Goal: Task Accomplishment & Management: Use online tool/utility

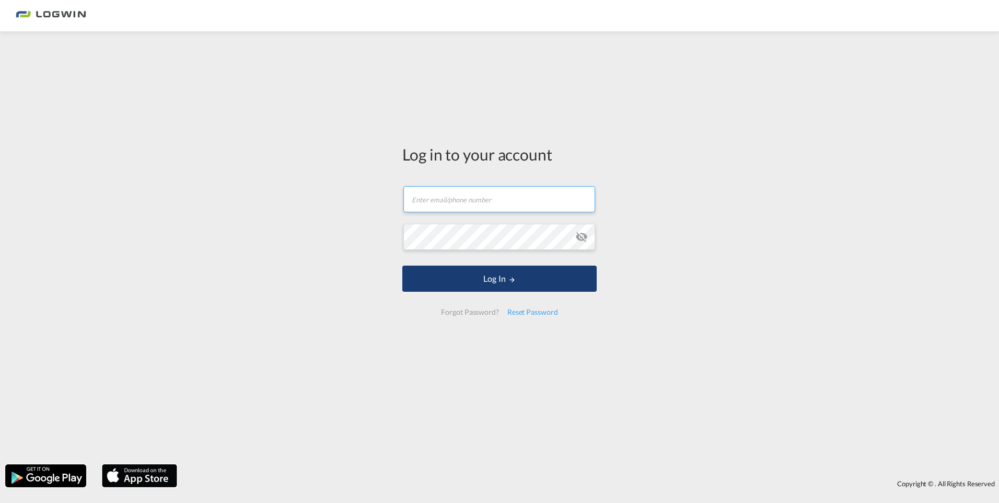
type input "[PERSON_NAME][EMAIL_ADDRESS][PERSON_NAME][DOMAIN_NAME]"
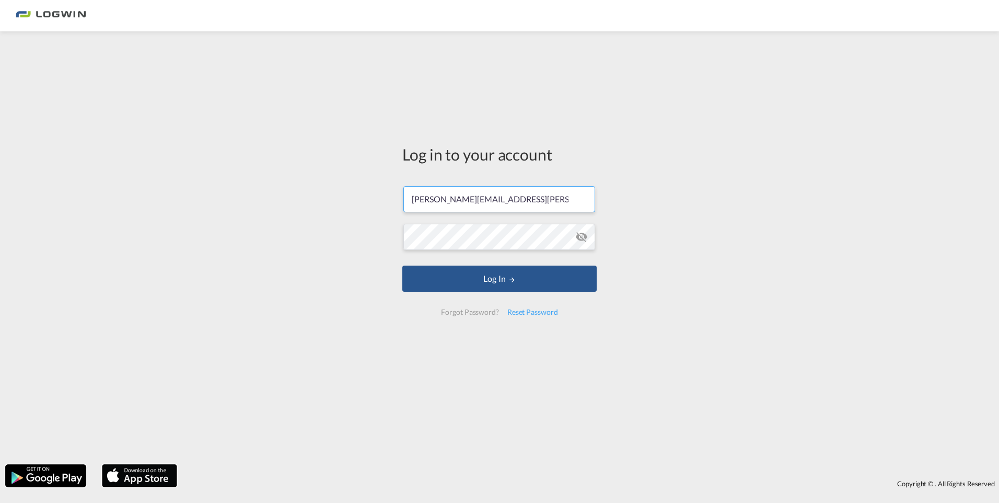
click at [418, 292] on form "[PERSON_NAME][EMAIL_ADDRESS][PERSON_NAME][DOMAIN_NAME] Email field is required …" at bounding box center [499, 251] width 194 height 150
click at [479, 278] on button "Log In" at bounding box center [499, 278] width 194 height 26
